Goal: Information Seeking & Learning: Compare options

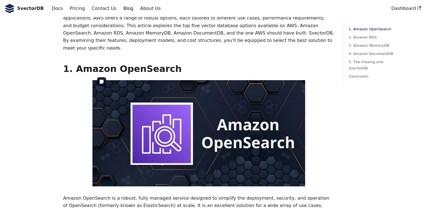
scroll to position [69, 0]
click at [84, 63] on h2 "1. Amazon OpenSearch ​" at bounding box center [198, 68] width 271 height 11
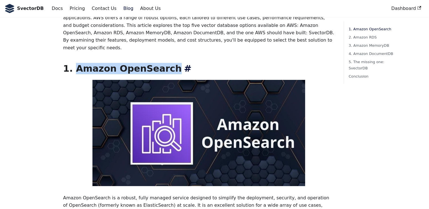
drag, startPoint x: 84, startPoint y: 63, endPoint x: 137, endPoint y: 64, distance: 53.3
click at [137, 64] on h2 "1. Amazon OpenSearch ​" at bounding box center [198, 68] width 271 height 11
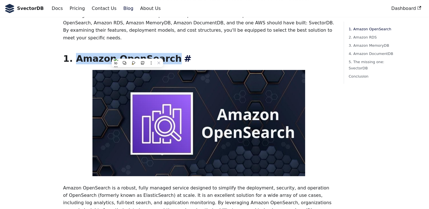
scroll to position [92, 0]
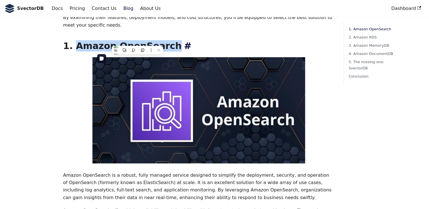
copy h2 "Amazon OpenSearch"
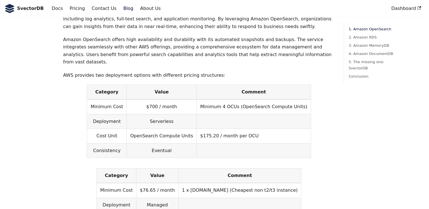
scroll to position [263, 0]
click at [155, 99] on td "$700 / month" at bounding box center [162, 106] width 70 height 15
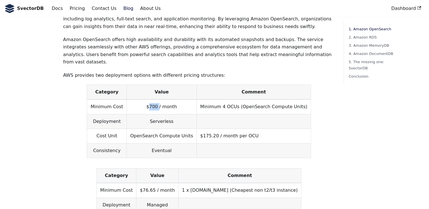
click at [155, 99] on td "$700 / month" at bounding box center [162, 106] width 70 height 15
click at [152, 99] on td "$700 / month" at bounding box center [162, 106] width 70 height 15
drag, startPoint x: 152, startPoint y: 93, endPoint x: 159, endPoint y: 94, distance: 7.5
click at [159, 99] on td "$700 / month" at bounding box center [162, 106] width 70 height 15
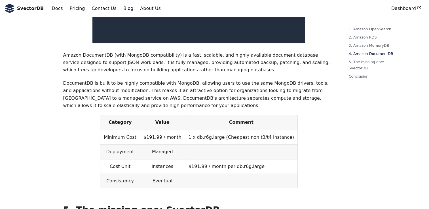
scroll to position [1195, 0]
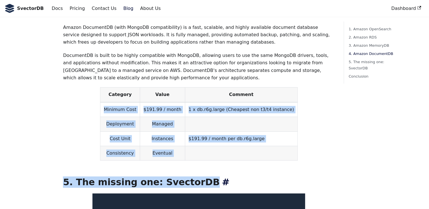
drag, startPoint x: 111, startPoint y: 124, endPoint x: 270, endPoint y: 163, distance: 163.7
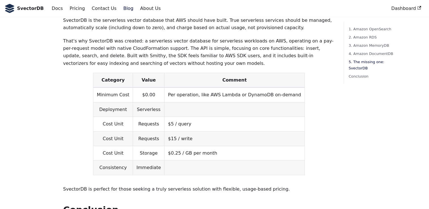
scroll to position [1516, 0]
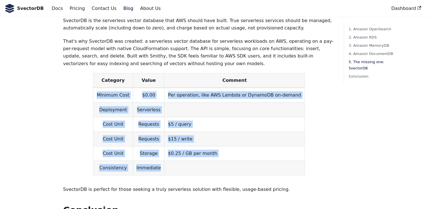
drag, startPoint x: 107, startPoint y: 75, endPoint x: 260, endPoint y: 144, distance: 167.8
click at [260, 144] on tbody "Minimum Cost $0.00 Per operation, like AWS Lambda or DynamoDB on-demand Deploym…" at bounding box center [198, 132] width 211 height 88
drag, startPoint x: 260, startPoint y: 144, endPoint x: 252, endPoint y: 141, distance: 7.7
click at [252, 161] on td at bounding box center [234, 168] width 140 height 14
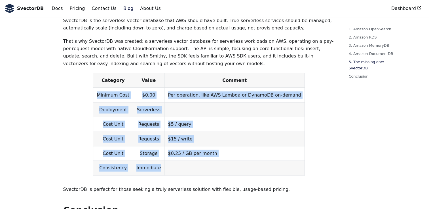
click at [176, 103] on td at bounding box center [234, 110] width 140 height 14
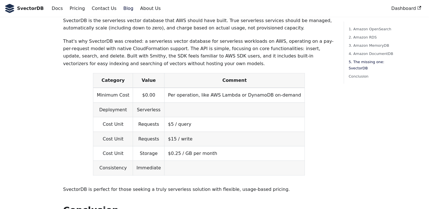
click at [182, 117] on td "$5 / query" at bounding box center [234, 124] width 140 height 14
click at [183, 117] on td "$5 / query" at bounding box center [234, 124] width 140 height 14
click at [216, 132] on td "$15 / write" at bounding box center [234, 139] width 140 height 14
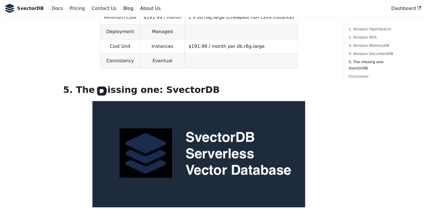
scroll to position [1315, 0]
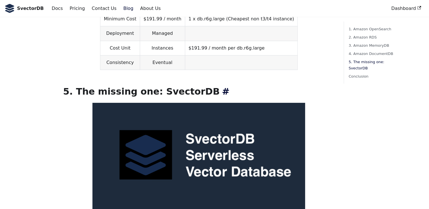
click at [169, 86] on h2 "5. The missing one: SvectorDB ​" at bounding box center [198, 91] width 271 height 11
drag, startPoint x: 169, startPoint y: 71, endPoint x: 173, endPoint y: 73, distance: 4.8
click at [173, 86] on h2 "5. The missing one: SvectorDB ​" at bounding box center [198, 91] width 271 height 11
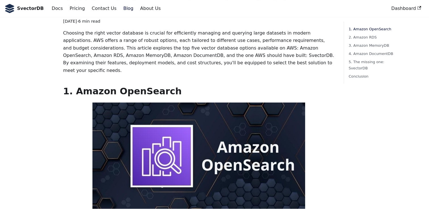
scroll to position [0, 0]
